Goal: Task Accomplishment & Management: Manage account settings

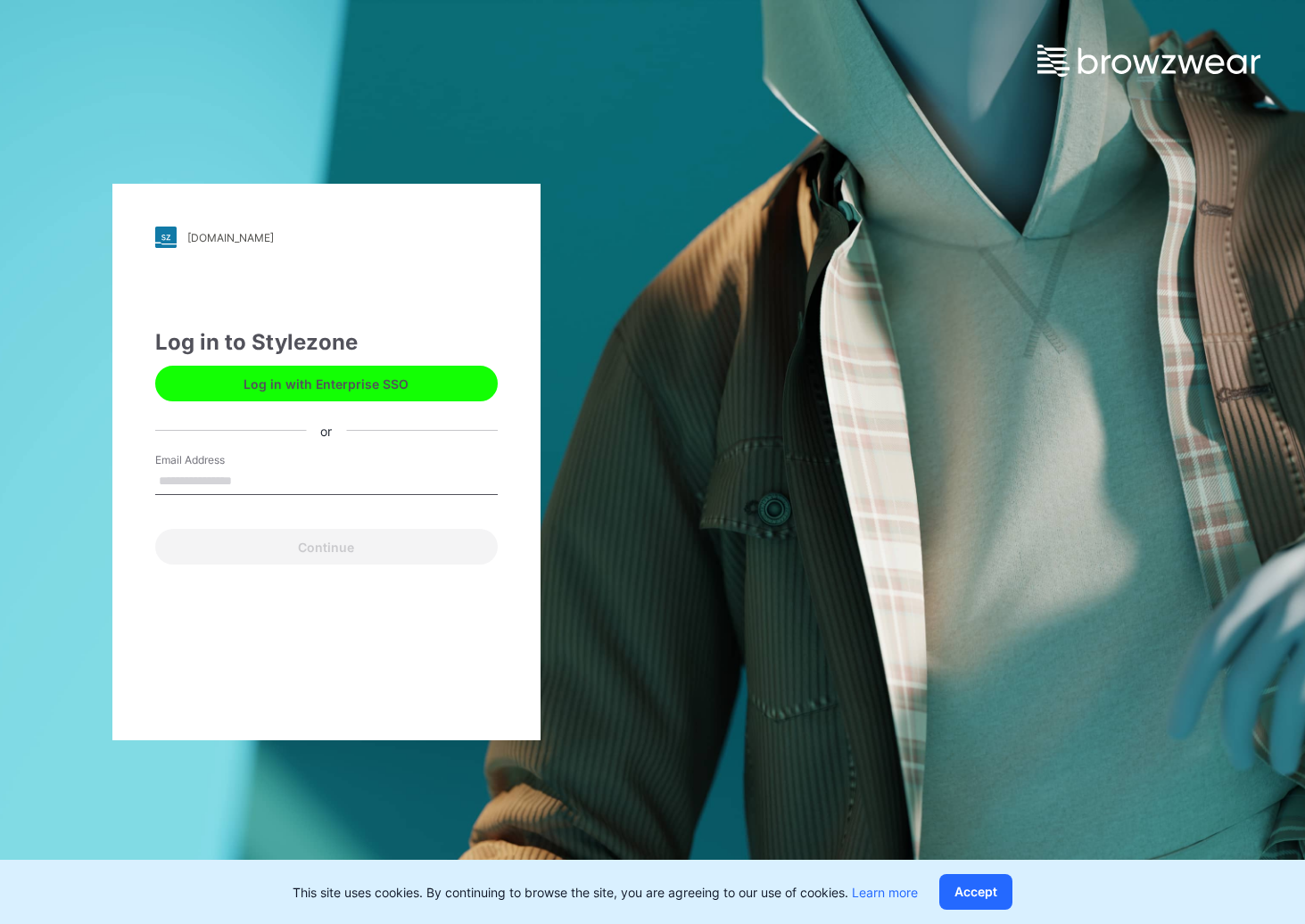
click at [187, 481] on input "Email Address" at bounding box center [326, 482] width 342 height 27
type input "**********"
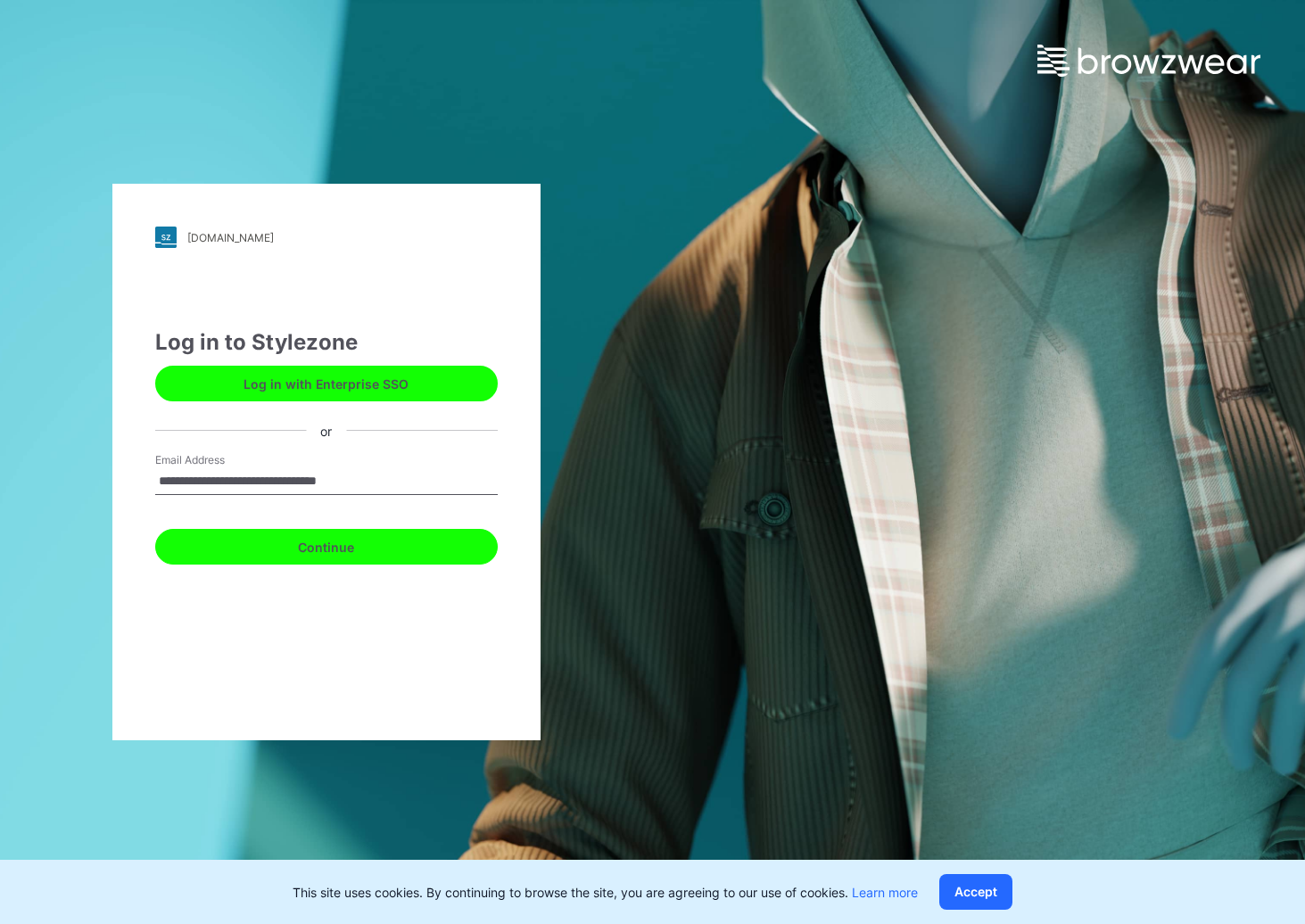
click at [357, 541] on button "Continue" at bounding box center [326, 546] width 342 height 36
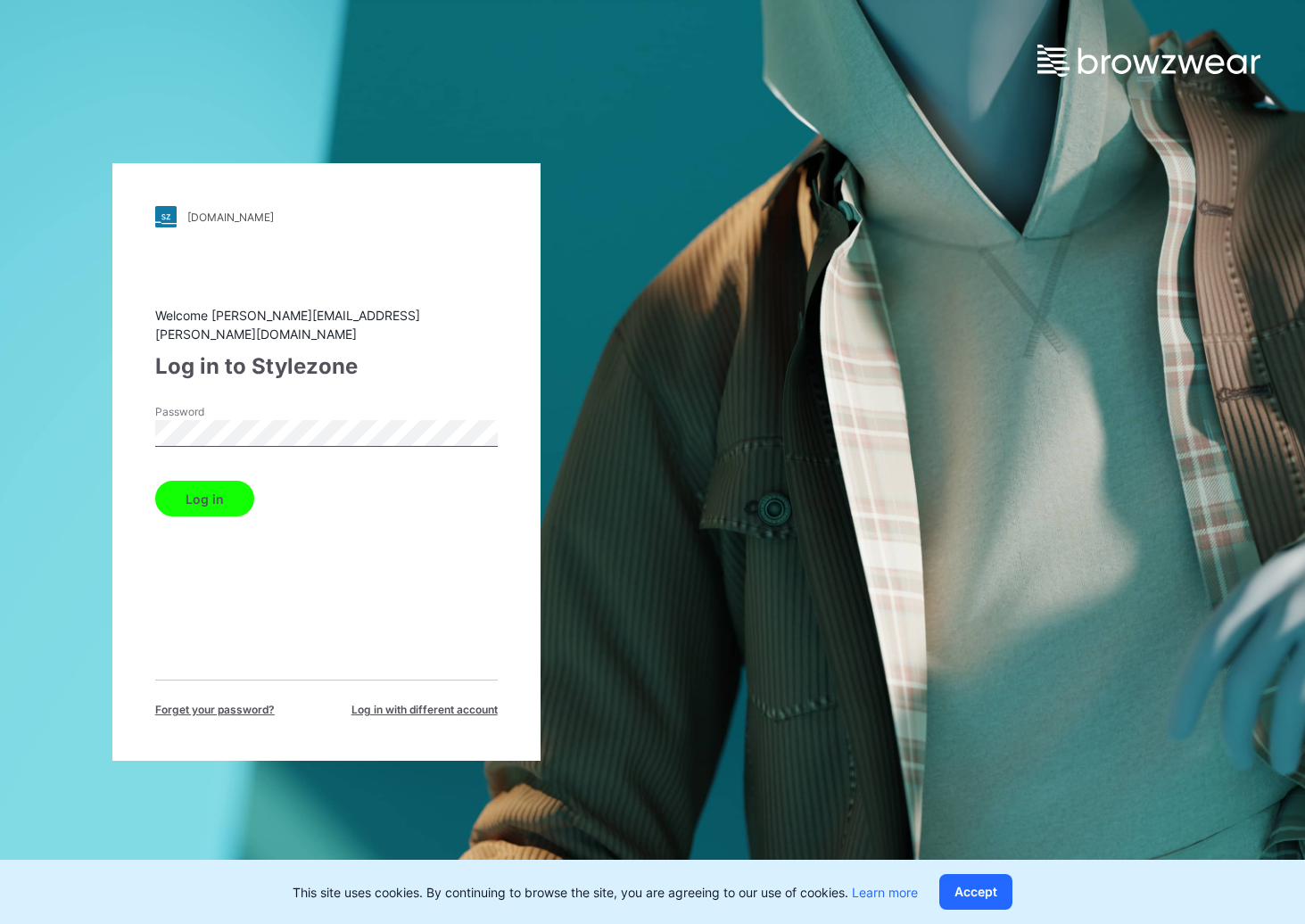
click at [210, 481] on button "Log in" at bounding box center [204, 499] width 99 height 36
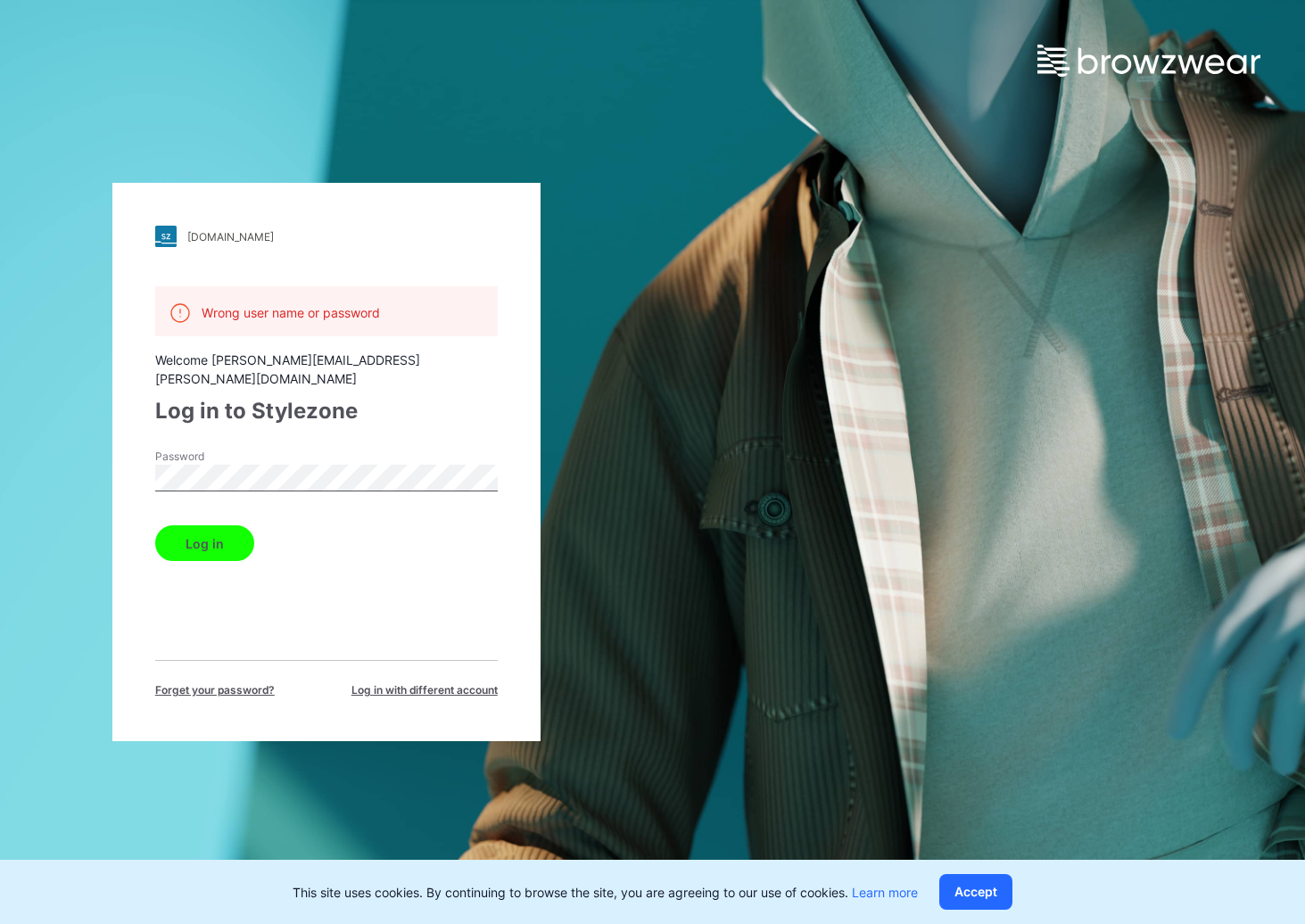
click at [59, 426] on div "[DOMAIN_NAME] Loading... Wrong user name or password Welcome [PERSON_NAME][EMAI…" at bounding box center [326, 462] width 653 height 924
click at [216, 529] on button "Log in" at bounding box center [204, 543] width 99 height 36
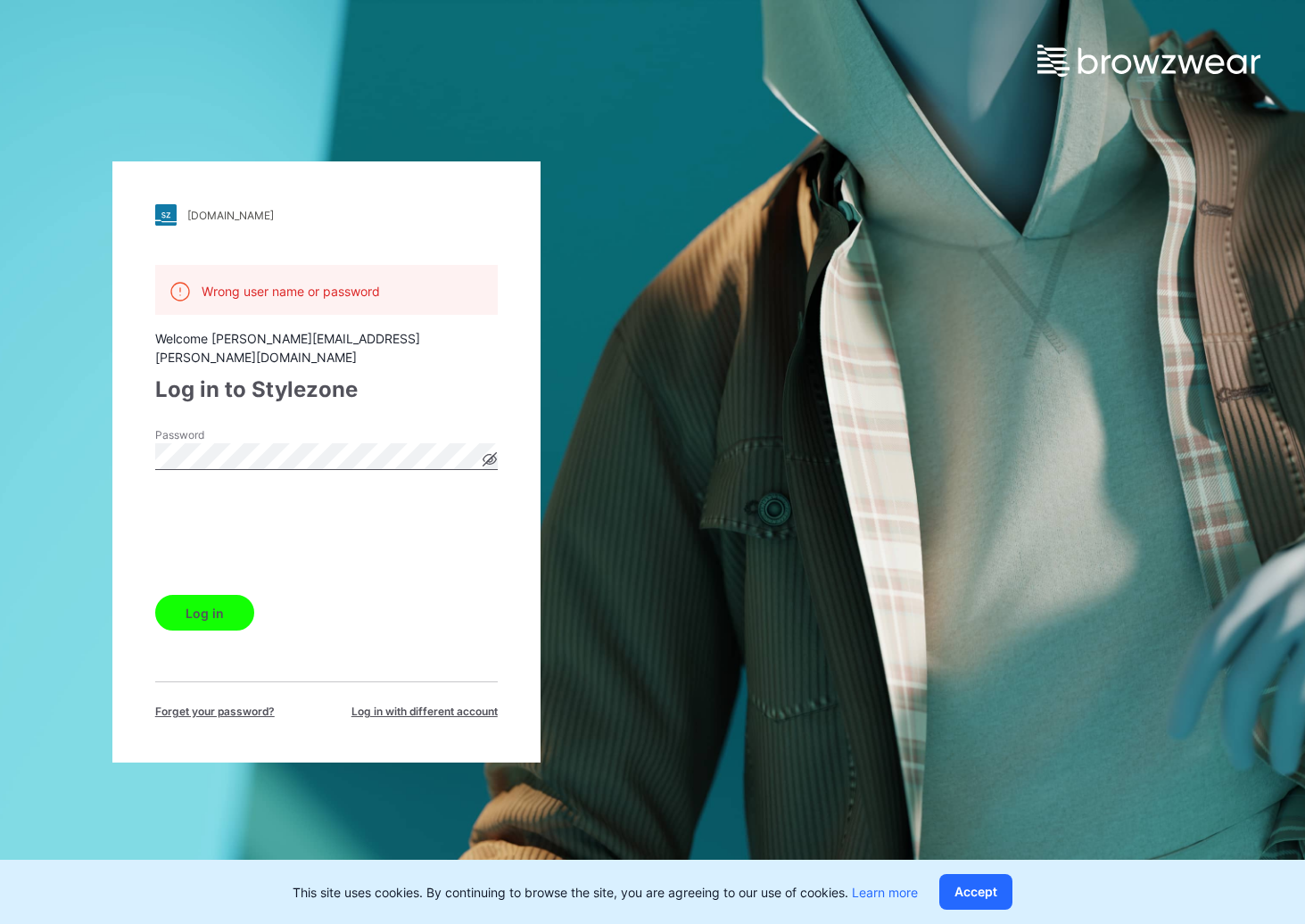
click at [220, 612] on button "Log in" at bounding box center [204, 612] width 99 height 36
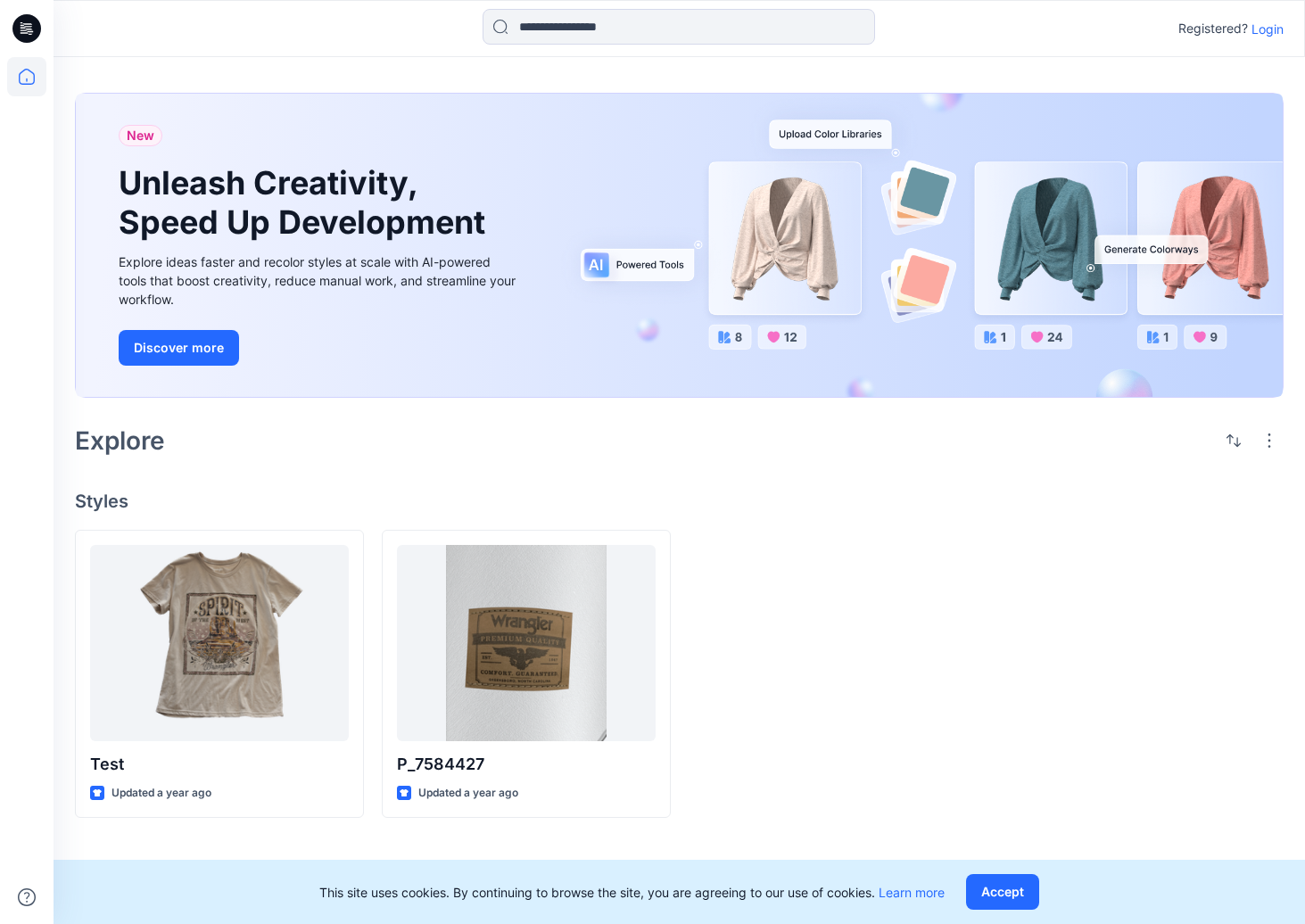
click at [1259, 24] on p "Login" at bounding box center [1267, 28] width 32 height 18
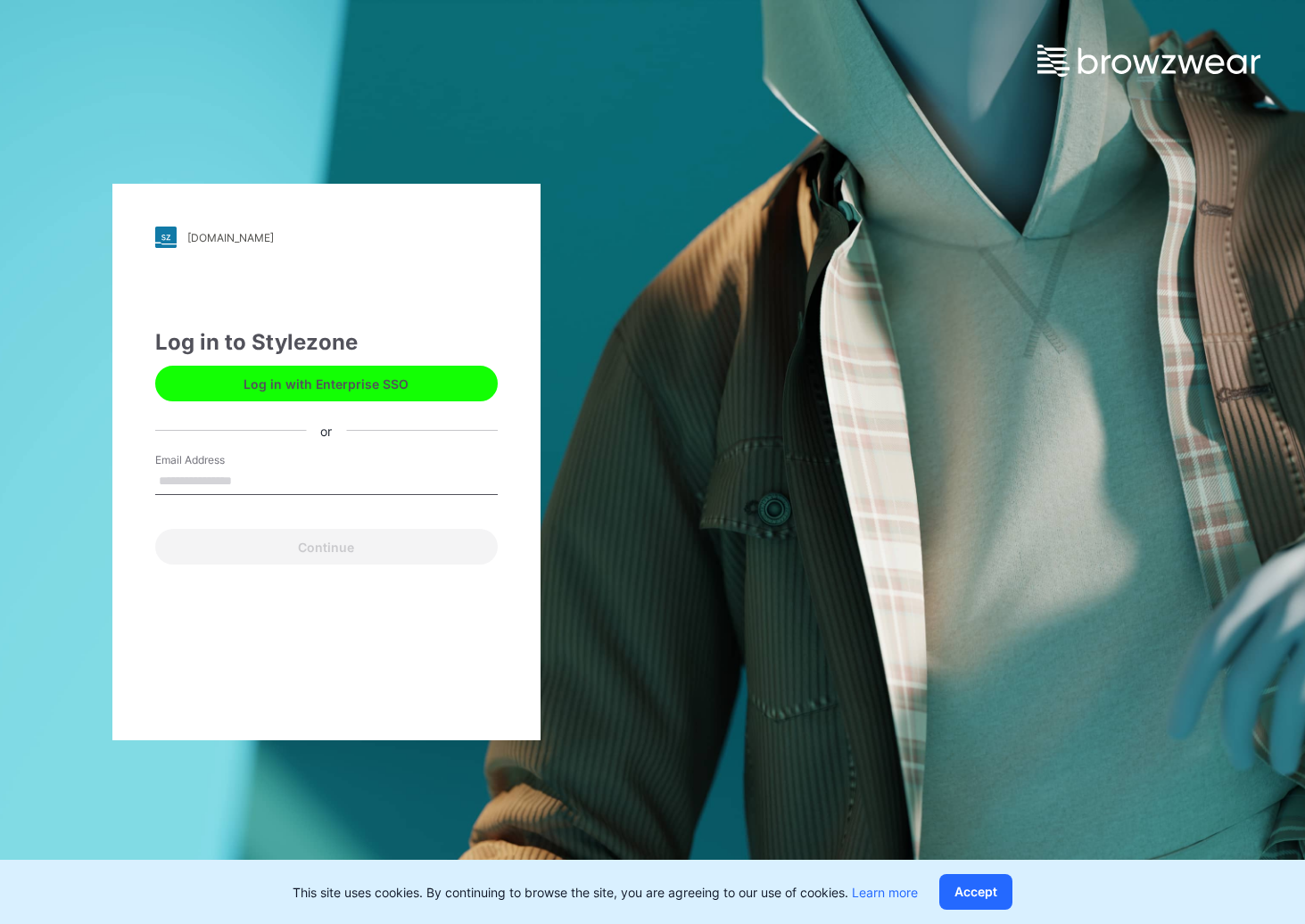
click at [204, 486] on input "Email Address" at bounding box center [326, 482] width 342 height 27
type input "**********"
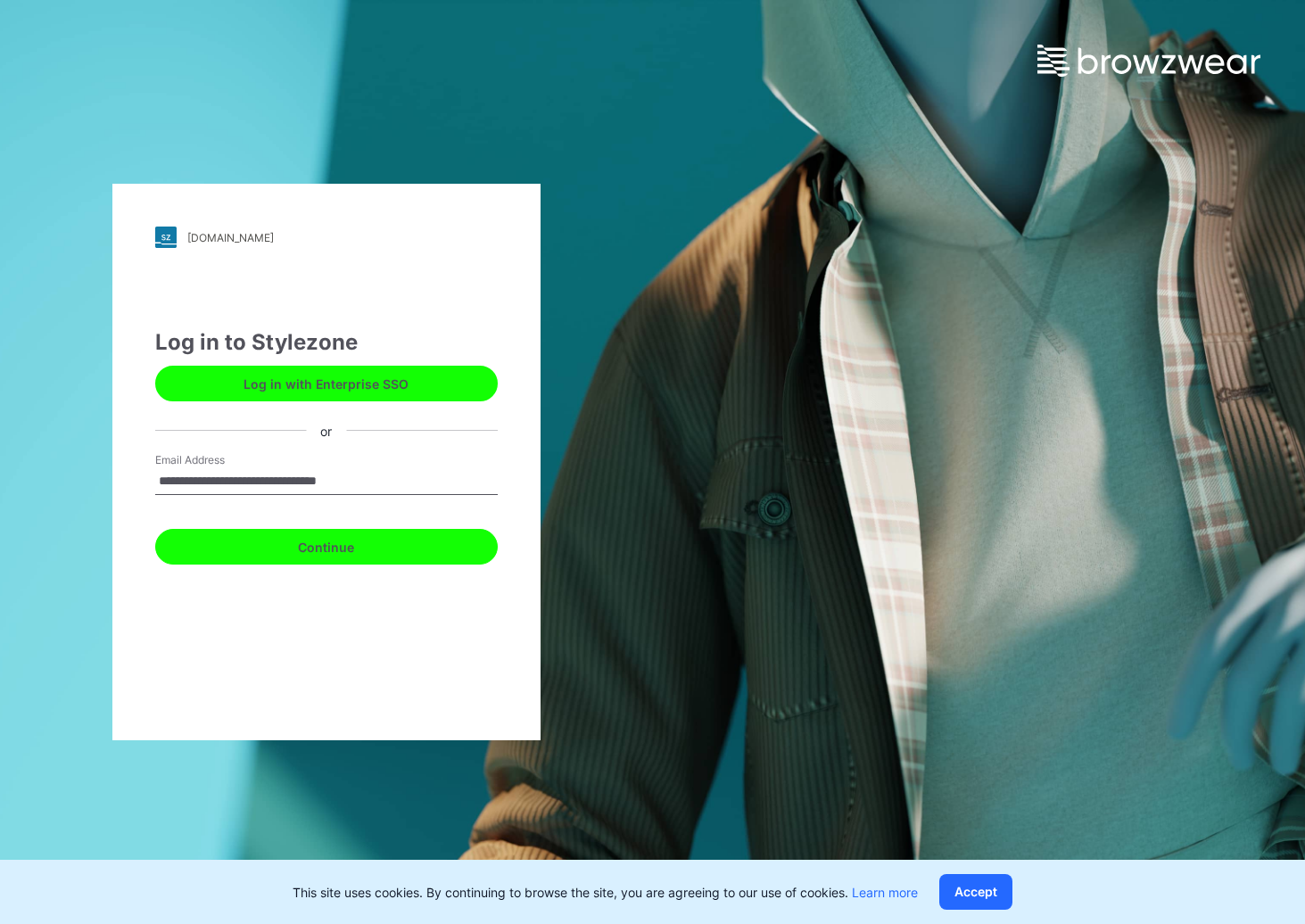
click at [267, 544] on button "Continue" at bounding box center [326, 546] width 342 height 36
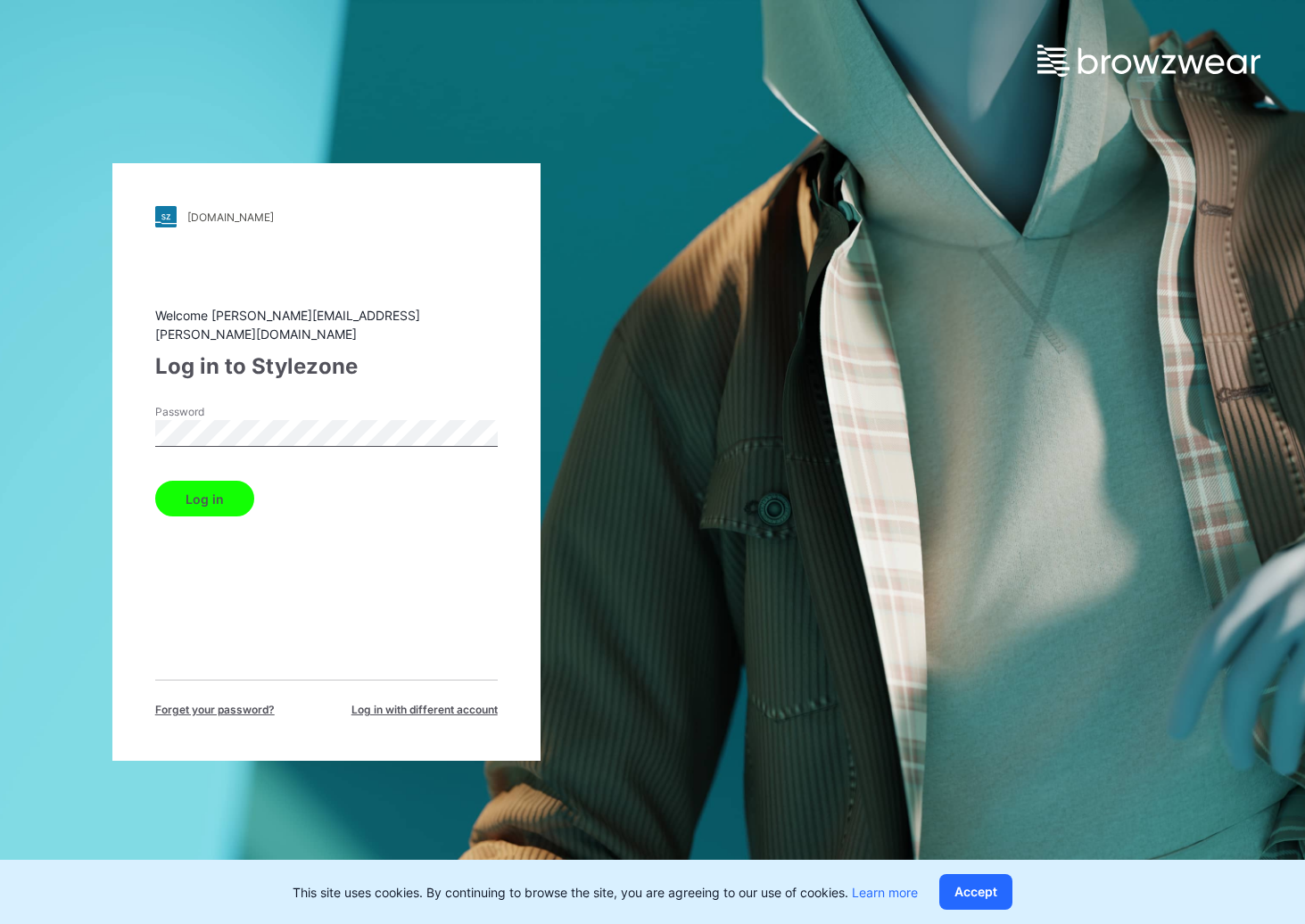
click at [155, 481] on button "Log in" at bounding box center [204, 499] width 99 height 36
